Goal: Register for event/course

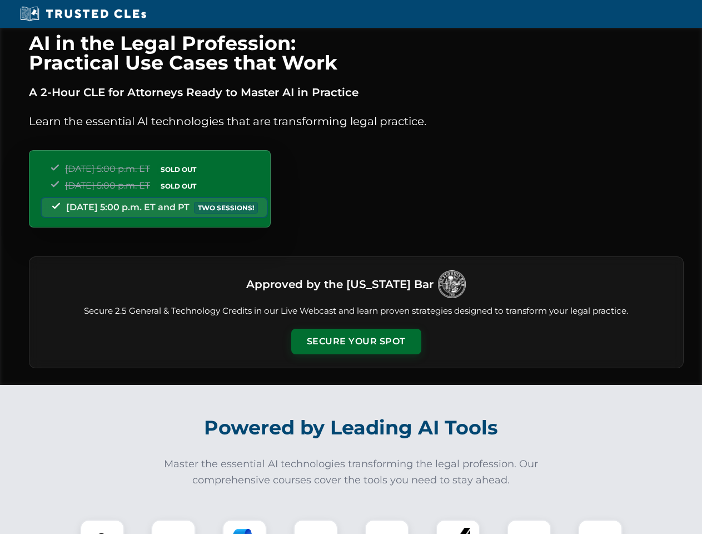
click at [356, 341] on button "Secure Your Spot" at bounding box center [356, 342] width 130 height 26
click at [102, 527] on img at bounding box center [102, 542] width 32 height 32
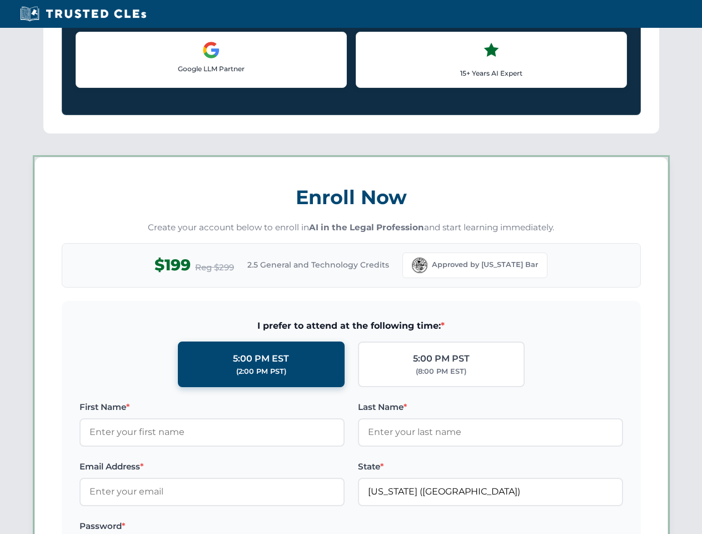
click at [316, 527] on label "Password *" at bounding box center [212, 525] width 265 height 13
